Goal: Information Seeking & Learning: Check status

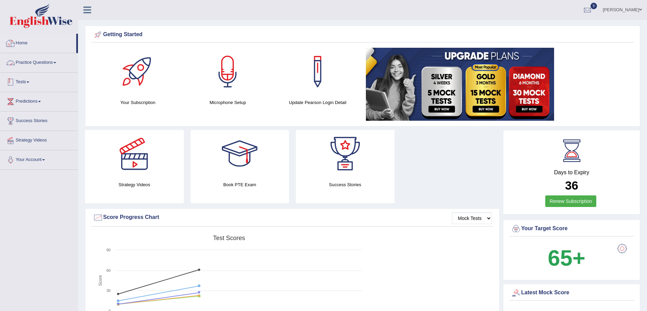
click at [28, 81] on link "Tests" at bounding box center [39, 81] width 78 height 17
click at [21, 120] on link "History" at bounding box center [45, 122] width 64 height 12
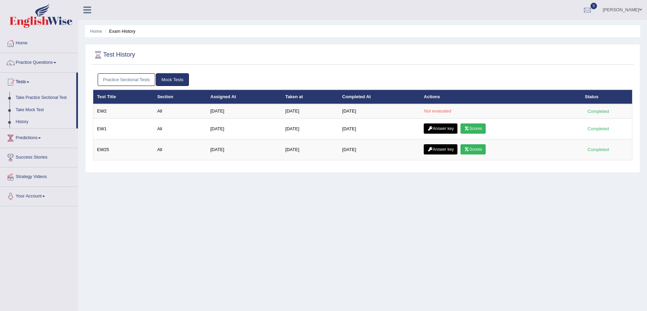
click at [26, 108] on link "Take Mock Test" at bounding box center [45, 110] width 64 height 12
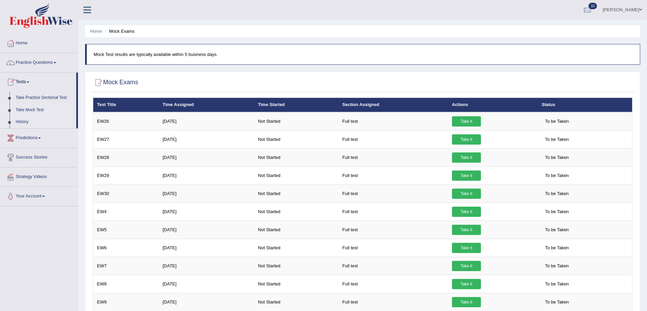
click at [23, 120] on link "History" at bounding box center [45, 122] width 64 height 12
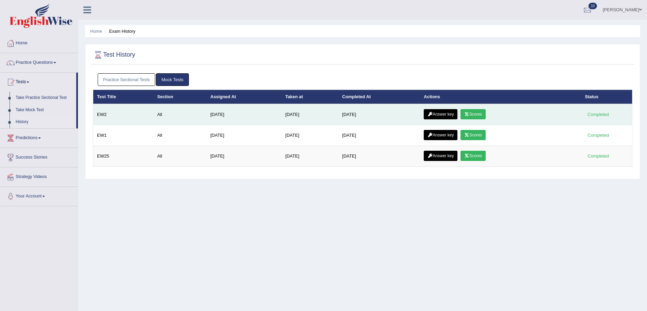
click at [477, 116] on link "Scores" at bounding box center [473, 114] width 25 height 10
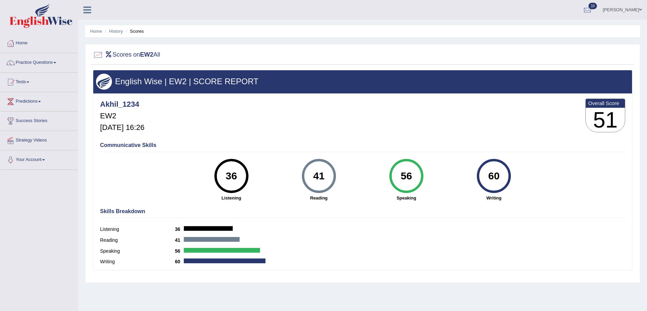
click at [28, 79] on link "Tests" at bounding box center [39, 81] width 78 height 17
click at [22, 119] on link "History" at bounding box center [45, 122] width 64 height 12
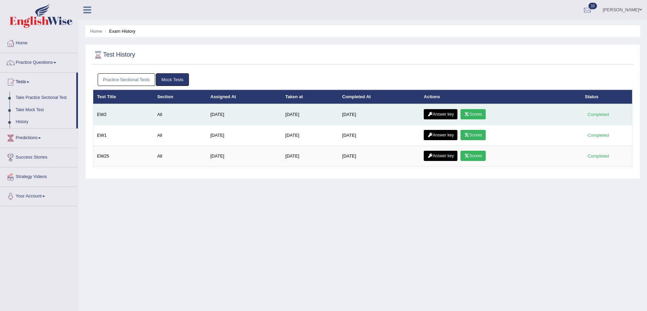
click at [452, 114] on link "Answer key" at bounding box center [441, 114] width 34 height 10
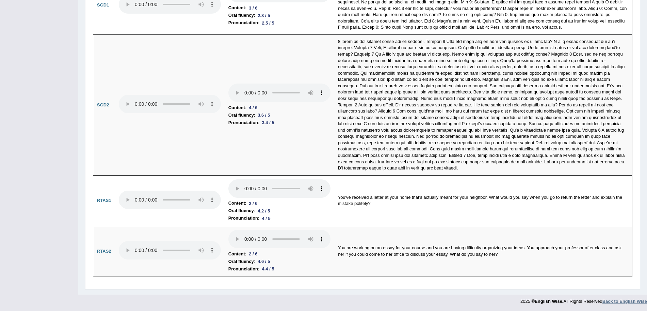
scroll to position [2167, 0]
drag, startPoint x: 651, startPoint y: 38, endPoint x: 640, endPoint y: 296, distance: 258.1
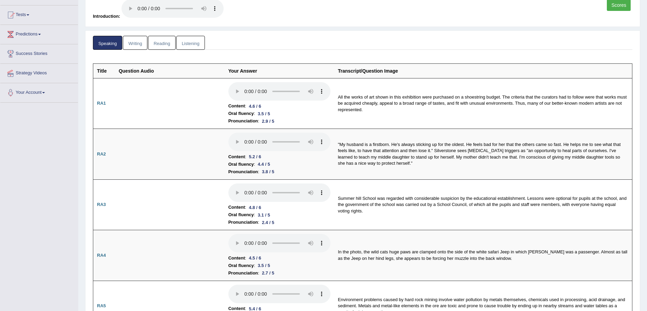
scroll to position [0, 0]
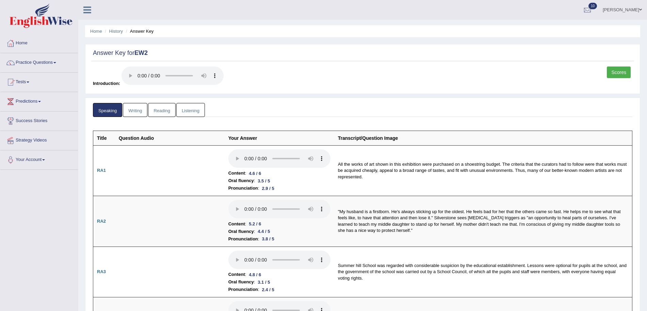
click at [128, 112] on link "Writing" at bounding box center [135, 110] width 25 height 14
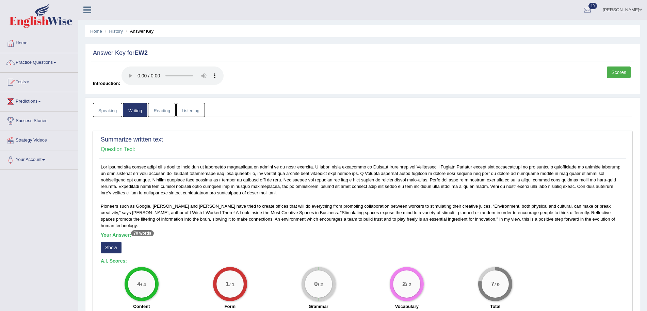
click at [167, 108] on link "Reading" at bounding box center [161, 110] width 27 height 14
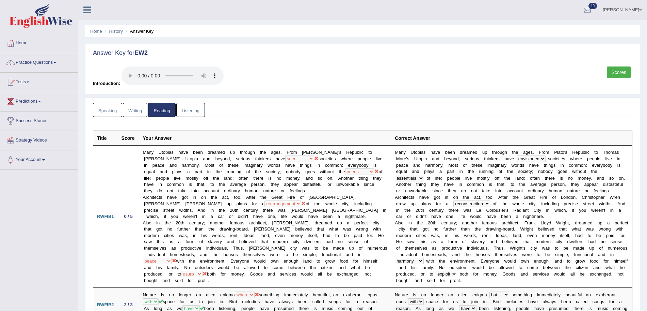
click at [194, 109] on link "Listening" at bounding box center [190, 110] width 29 height 14
